Goal: Obtain resource: Download file/media

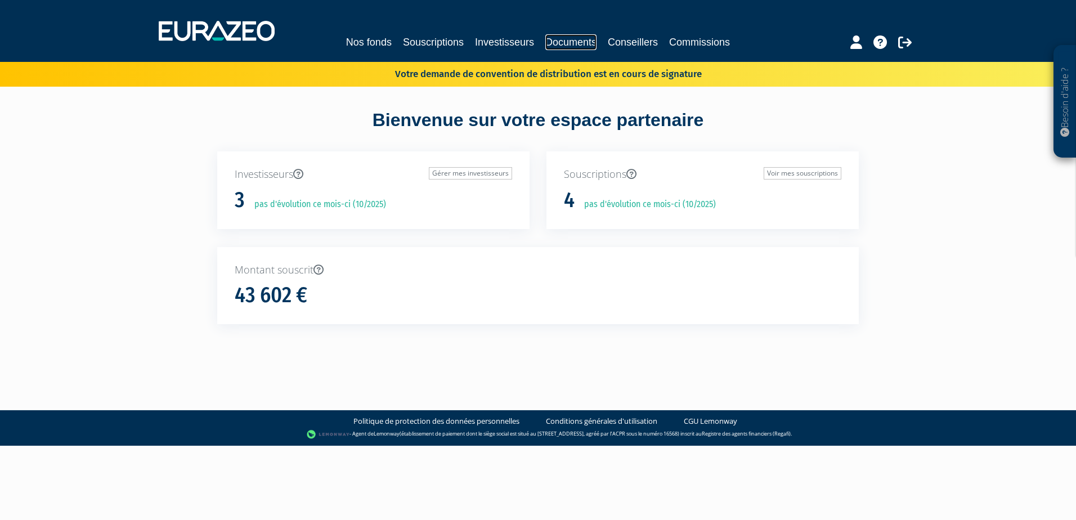
click at [577, 39] on link "Documents" at bounding box center [570, 42] width 51 height 16
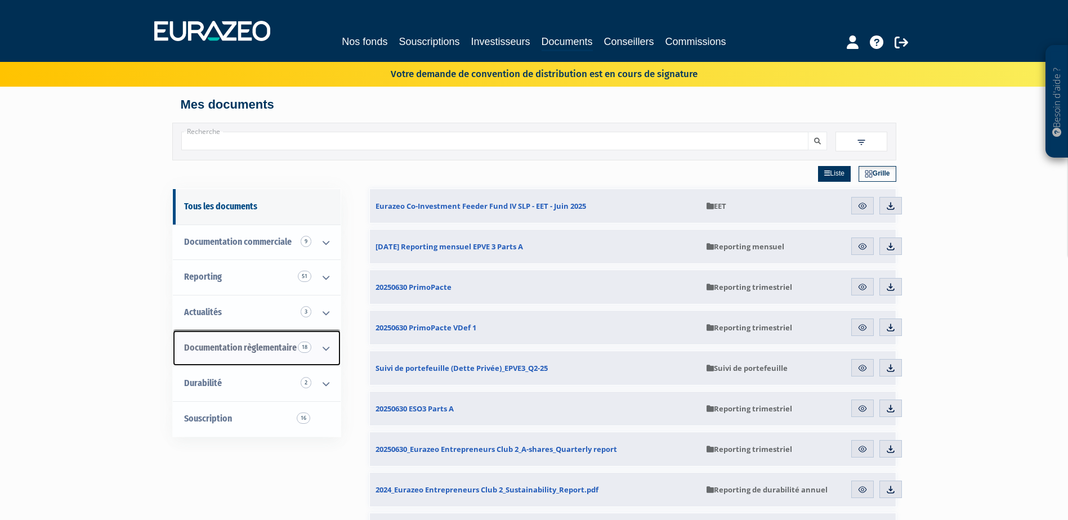
click at [325, 350] on icon at bounding box center [325, 348] width 29 height 35
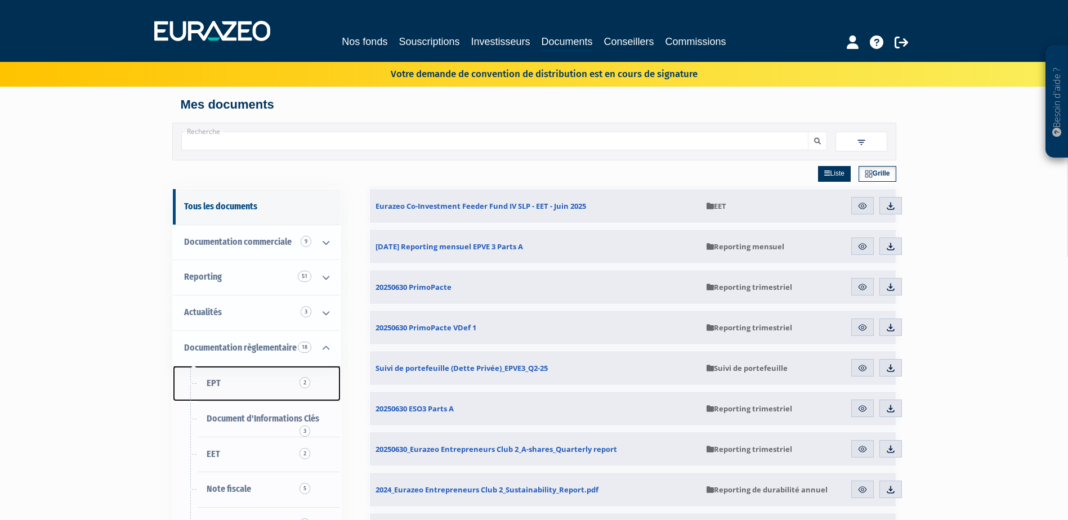
click at [279, 378] on link "EPT 2" at bounding box center [257, 383] width 168 height 35
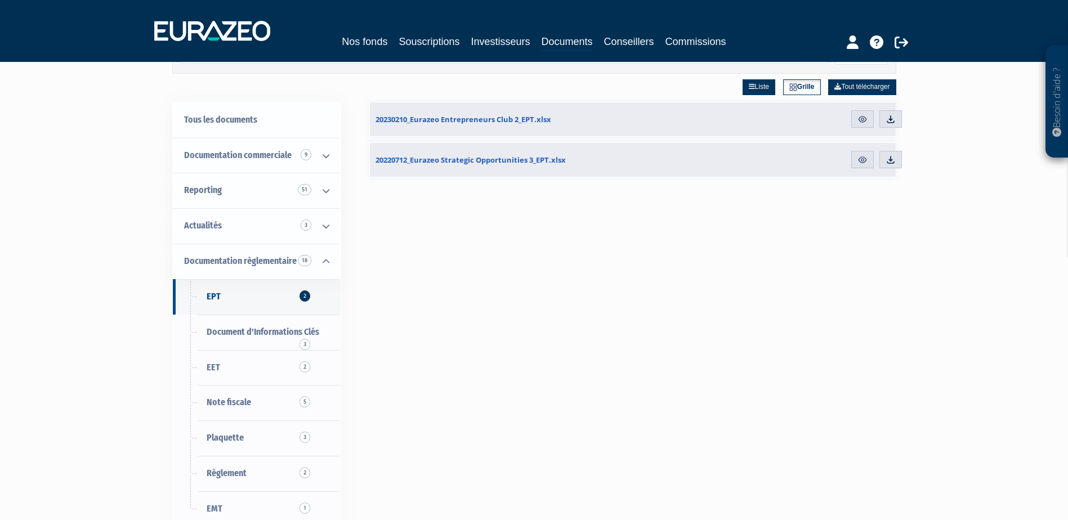
scroll to position [113, 0]
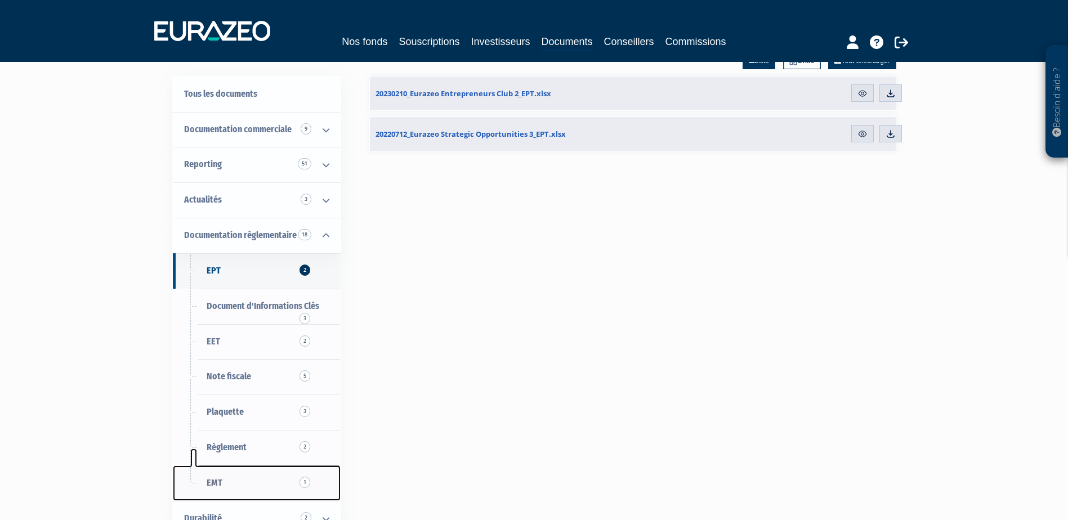
click at [302, 485] on span "1" at bounding box center [304, 482] width 11 height 11
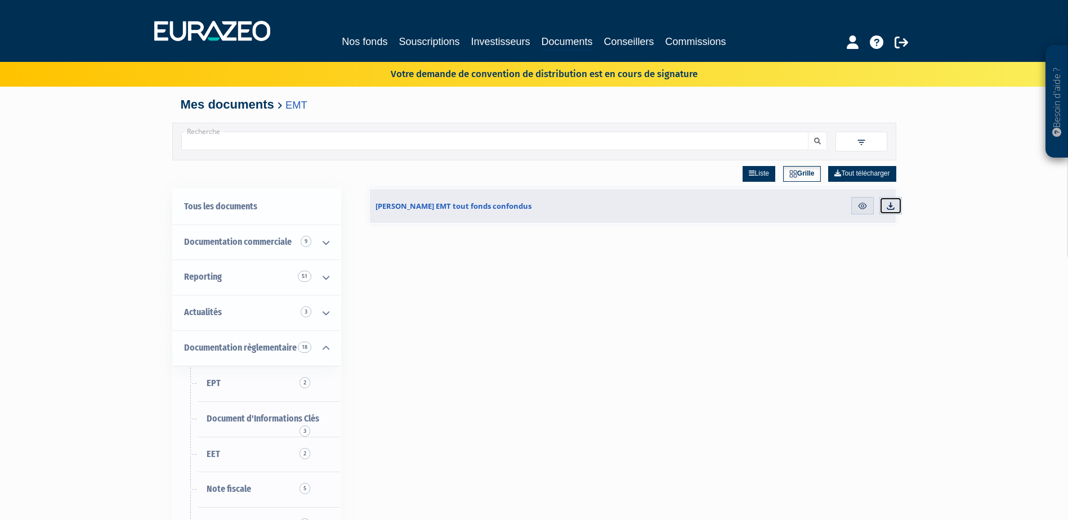
click at [889, 206] on img at bounding box center [890, 206] width 10 height 10
click at [375, 43] on link "Nos fonds" at bounding box center [365, 42] width 46 height 16
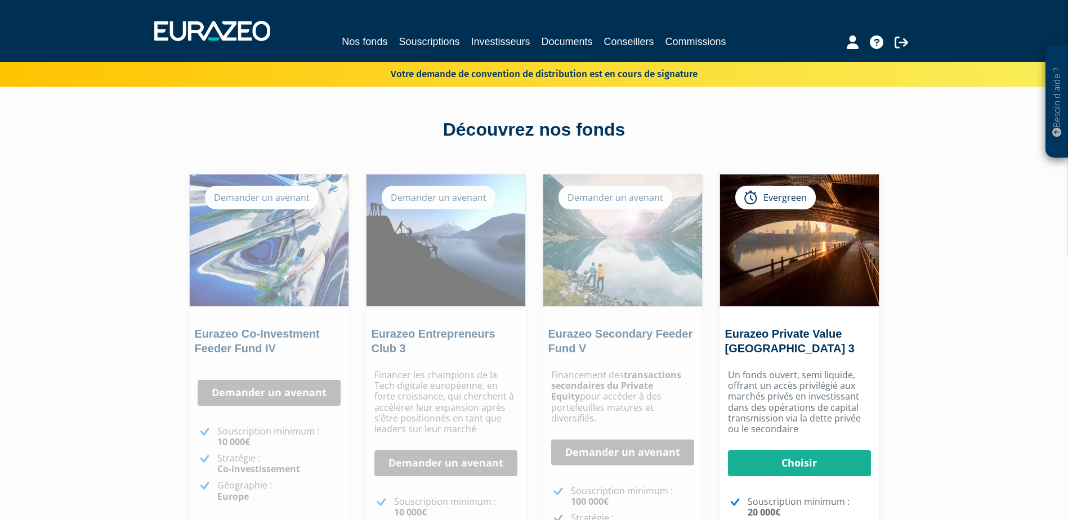
click at [574, 50] on div "Nos fonds Souscriptions Investisseurs Documents Conseillers Commissions" at bounding box center [533, 42] width 517 height 17
click at [576, 38] on link "Documents" at bounding box center [566, 42] width 51 height 16
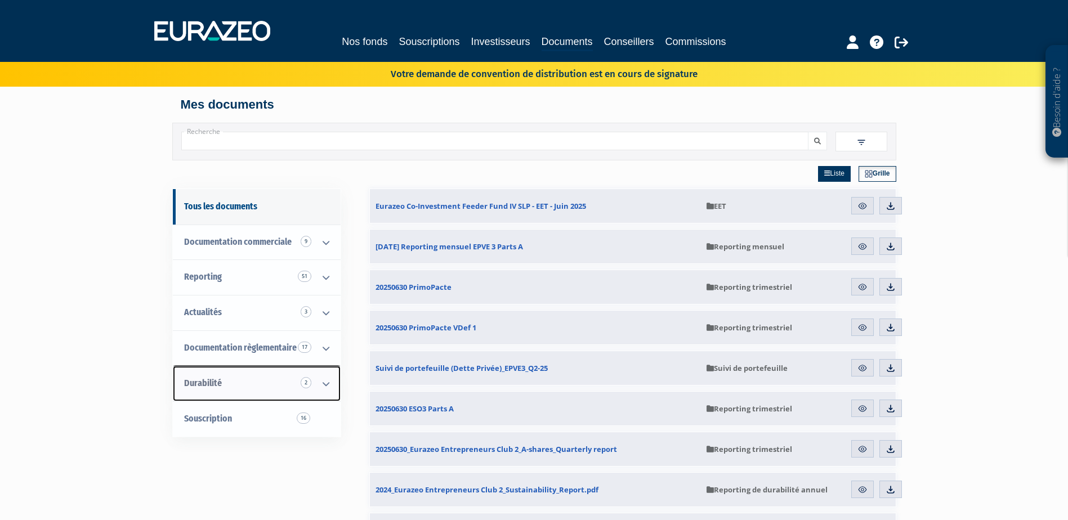
click at [214, 377] on link "Durabilité 2" at bounding box center [257, 383] width 168 height 35
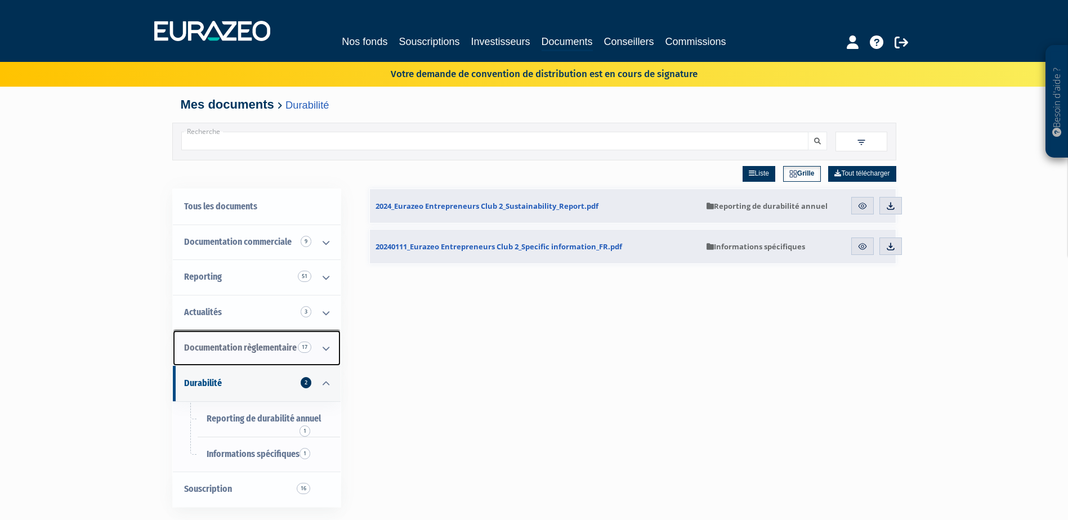
click at [271, 345] on span "Documentation règlementaire 17" at bounding box center [240, 347] width 113 height 11
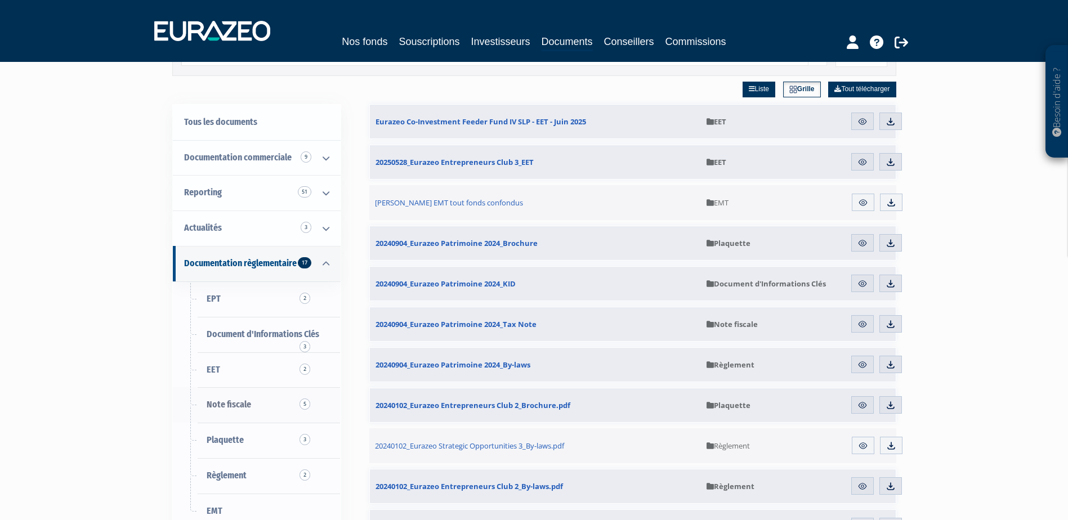
scroll to position [113, 0]
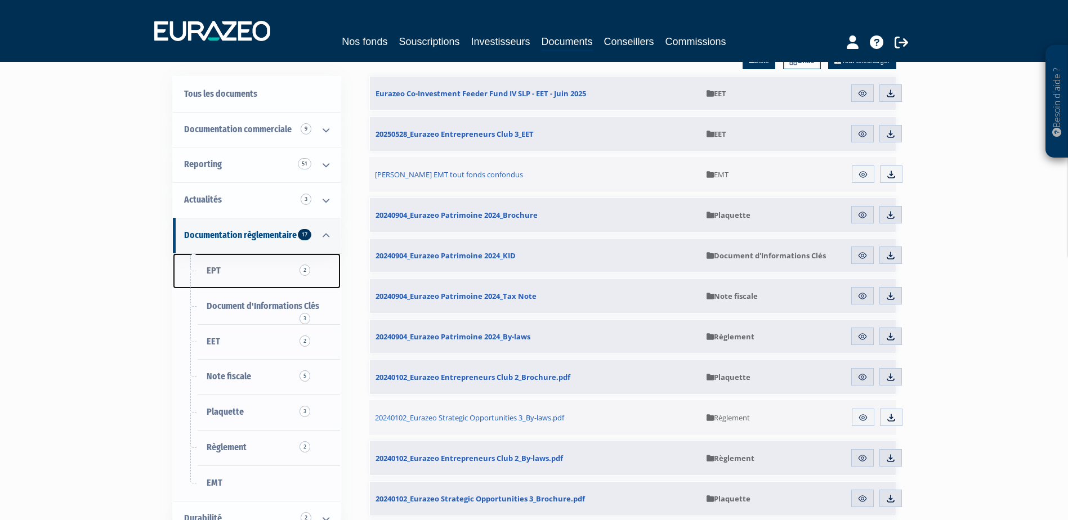
click at [300, 270] on span "2" at bounding box center [304, 270] width 11 height 11
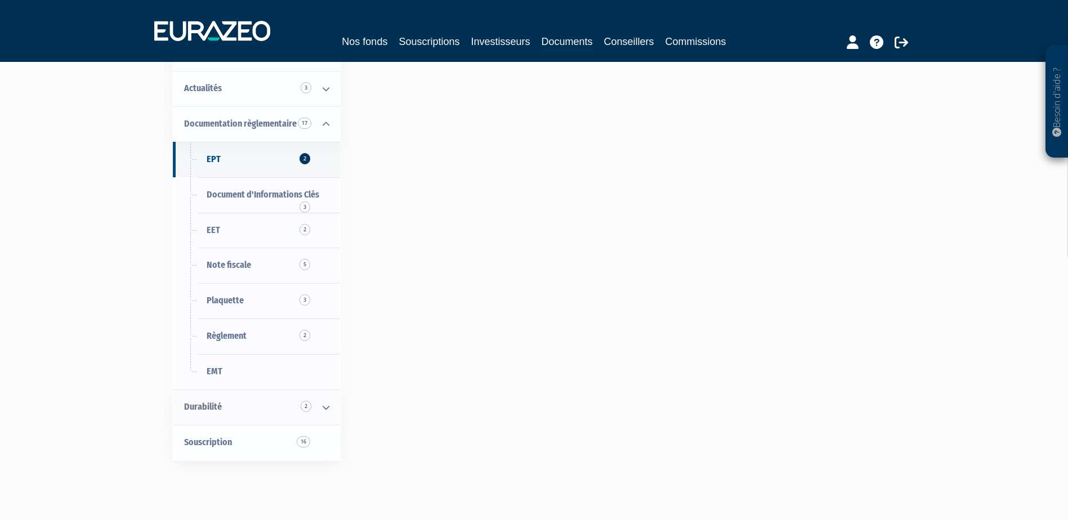
scroll to position [225, 0]
click at [330, 408] on icon at bounding box center [325, 406] width 29 height 35
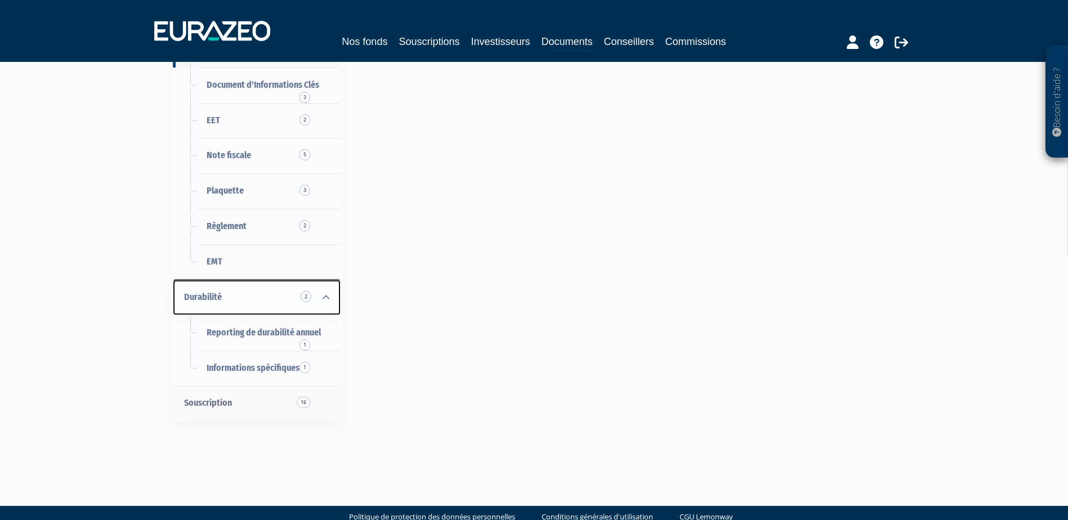
scroll to position [338, 0]
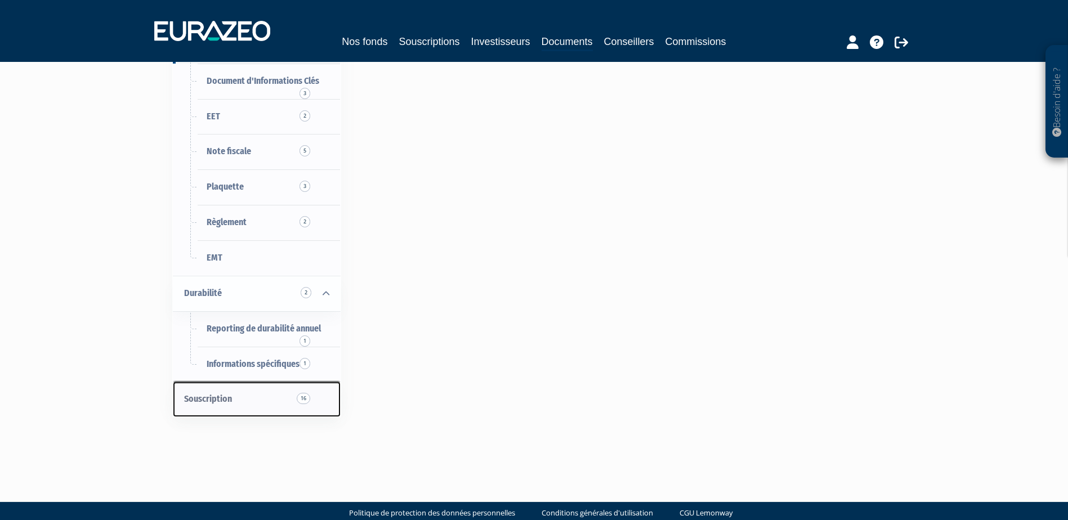
click at [304, 401] on span "16" at bounding box center [304, 398] width 14 height 11
